Goal: Navigation & Orientation: Find specific page/section

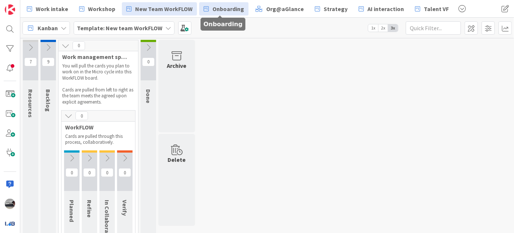
click at [220, 3] on link "Onboarding" at bounding box center [223, 8] width 49 height 13
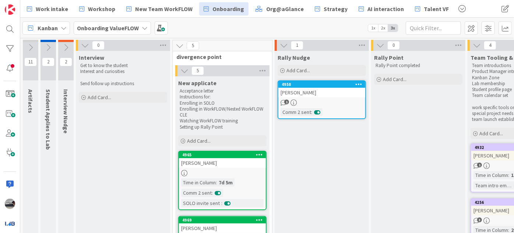
click at [328, 95] on div "[PERSON_NAME]" at bounding box center [322, 93] width 87 height 10
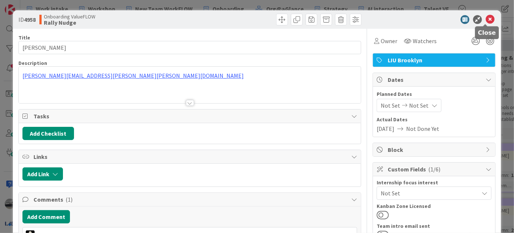
click at [486, 18] on icon at bounding box center [490, 19] width 9 height 9
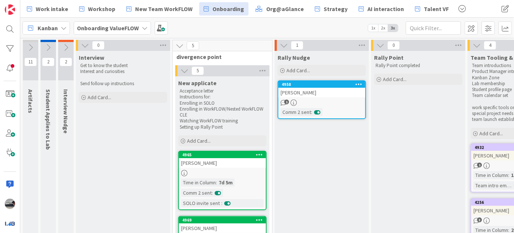
click at [64, 50] on icon at bounding box center [66, 47] width 8 height 8
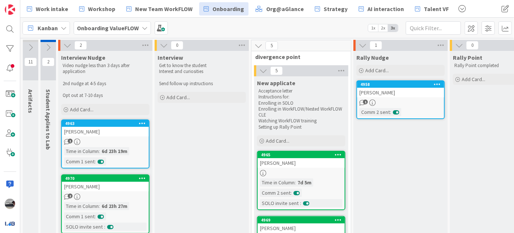
click at [51, 44] on icon at bounding box center [48, 47] width 8 height 8
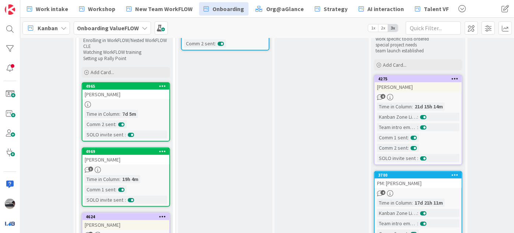
scroll to position [18, 254]
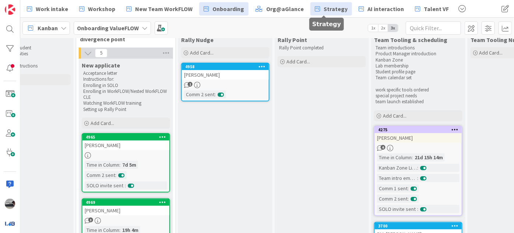
click at [331, 7] on span "Strategy" at bounding box center [336, 8] width 24 height 9
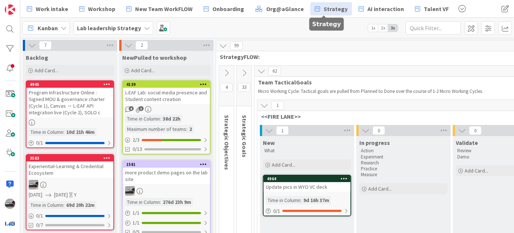
click at [324, 6] on span "Strategy" at bounding box center [336, 8] width 24 height 9
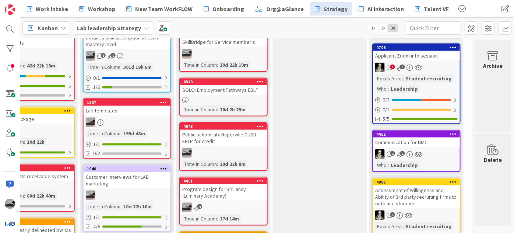
scroll to position [469, 281]
click at [261, 144] on div "4943 Public school lab: [GEOGRAPHIC_DATA] CUSD EBLP for credit Time in [GEOGRAP…" at bounding box center [223, 146] width 88 height 49
